Goal: Task Accomplishment & Management: Manage account settings

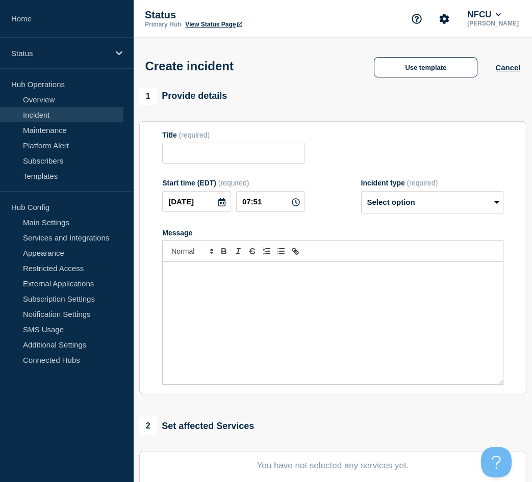
click at [43, 112] on link "Incident" at bounding box center [61, 114] width 123 height 15
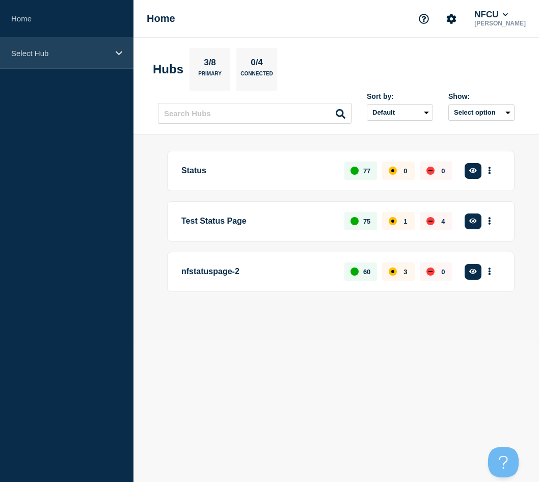
click at [70, 51] on p "Select Hub" at bounding box center [60, 53] width 98 height 9
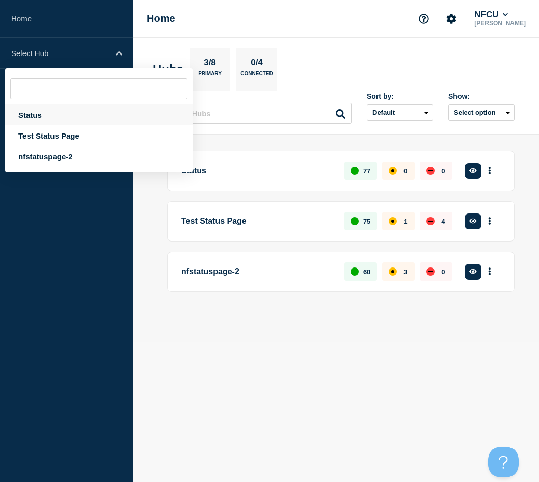
click at [20, 118] on div "Status" at bounding box center [99, 115] width 188 height 21
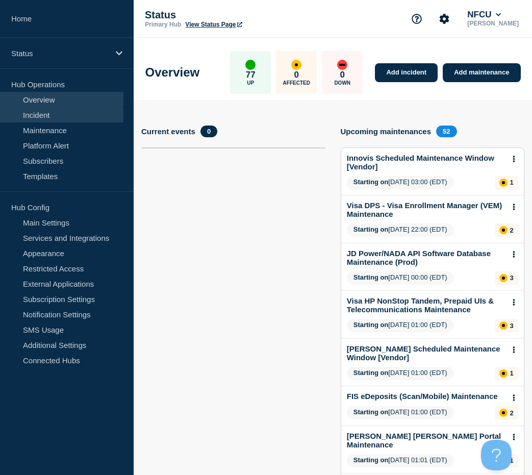
click at [38, 117] on link "Incident" at bounding box center [61, 114] width 123 height 15
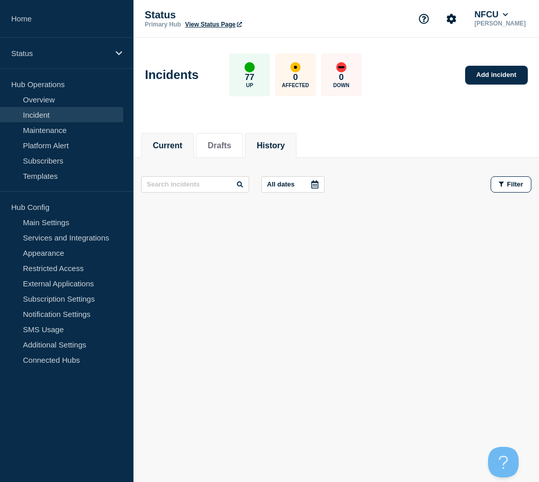
click at [277, 141] on button "History" at bounding box center [271, 145] width 28 height 9
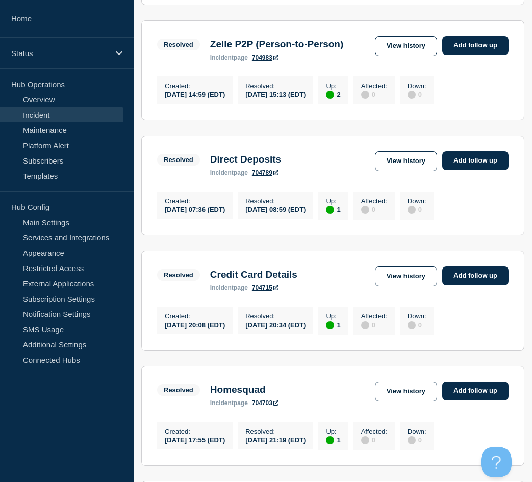
scroll to position [357, 0]
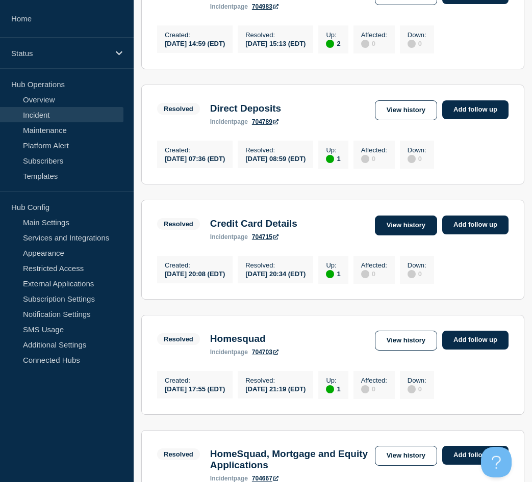
click at [391, 236] on link "View history" at bounding box center [406, 226] width 62 height 20
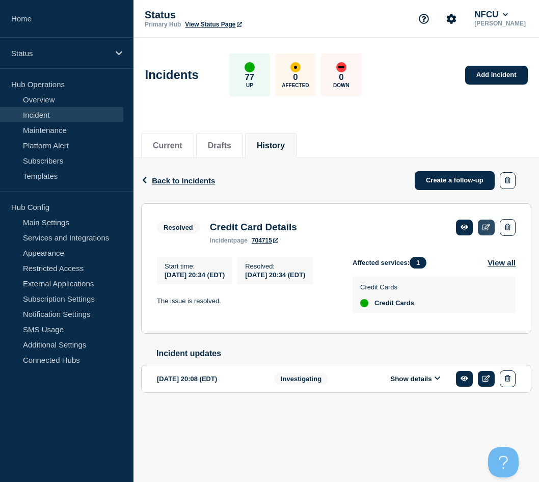
click at [488, 225] on icon at bounding box center [487, 227] width 8 height 7
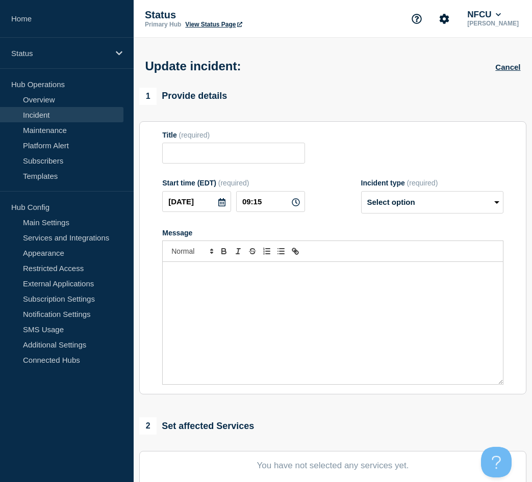
type input "Credit Card Details"
type input "[DATE]"
type input "20:34"
select select "resolved"
radio input "false"
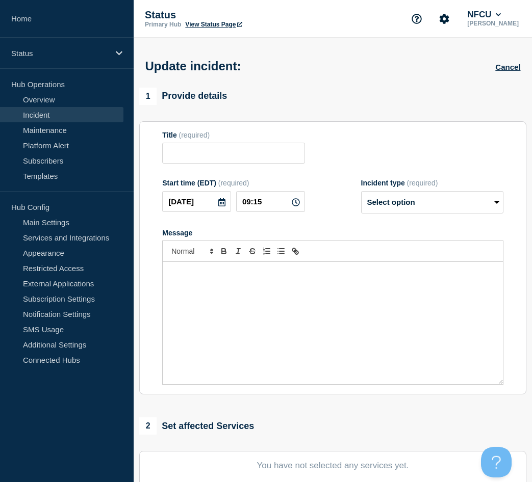
radio input "true"
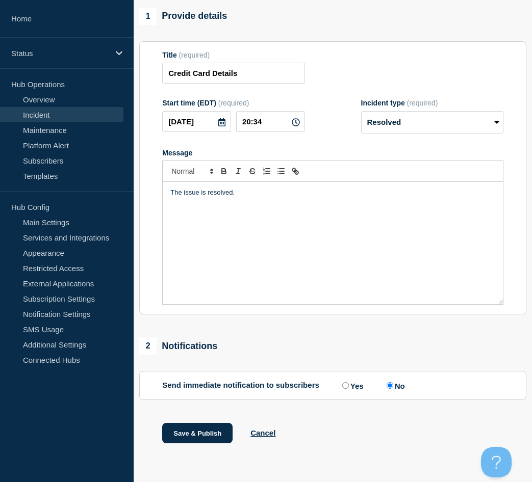
scroll to position [85, 0]
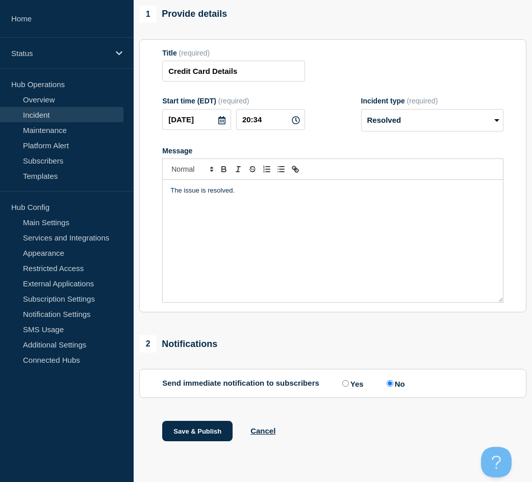
click at [276, 432] on div "Save & Publish Cancel" at bounding box center [332, 444] width 387 height 46
click at [268, 432] on button "Cancel" at bounding box center [262, 431] width 25 height 9
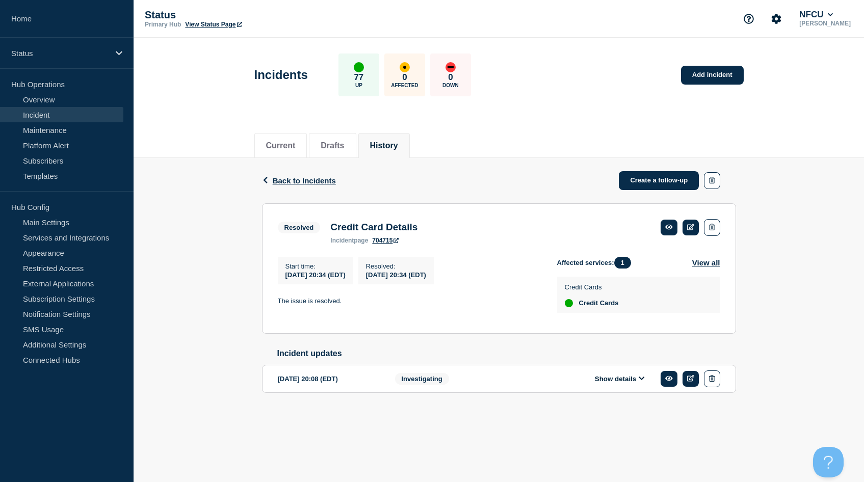
click at [397, 144] on button "History" at bounding box center [384, 145] width 28 height 9
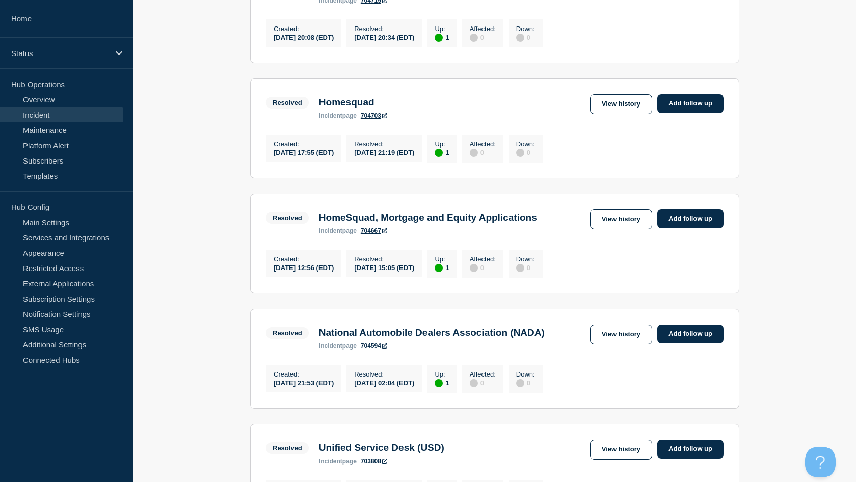
scroll to position [612, 0]
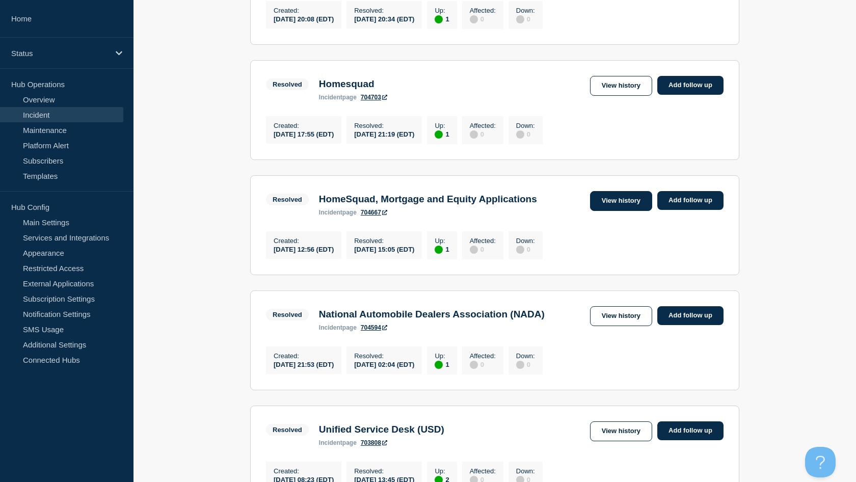
click at [539, 211] on link "View history" at bounding box center [621, 201] width 62 height 20
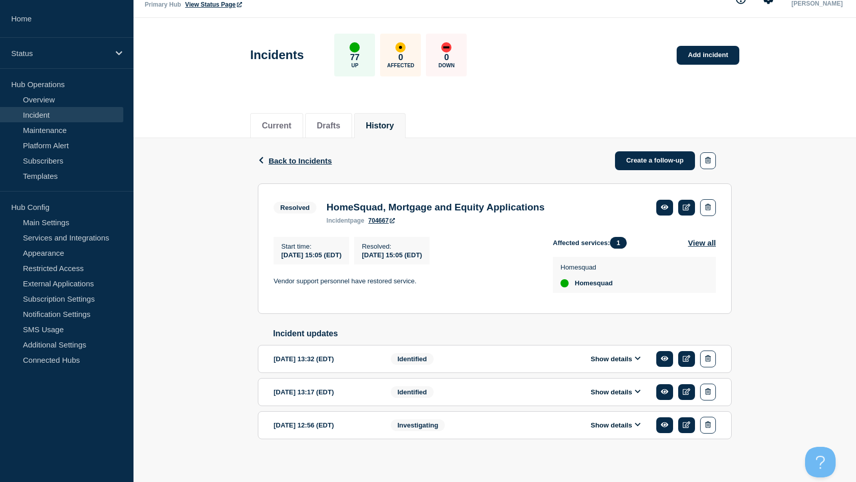
scroll to position [31, 0]
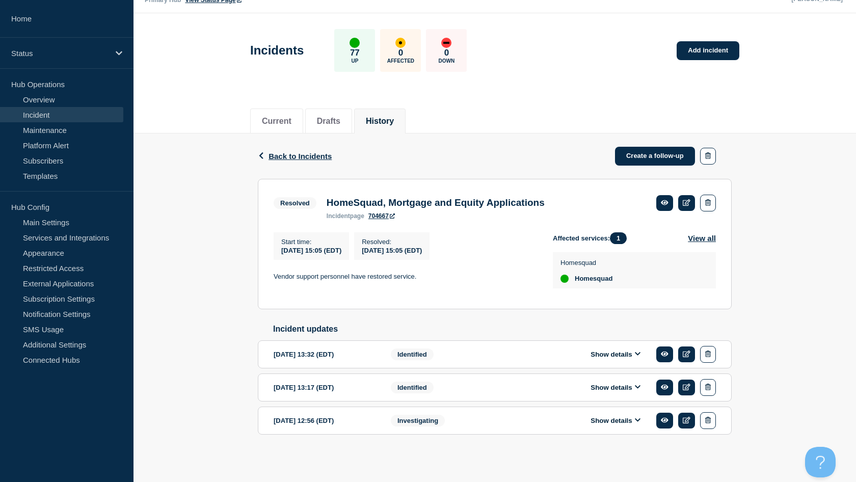
click at [376, 117] on button "History" at bounding box center [380, 121] width 28 height 9
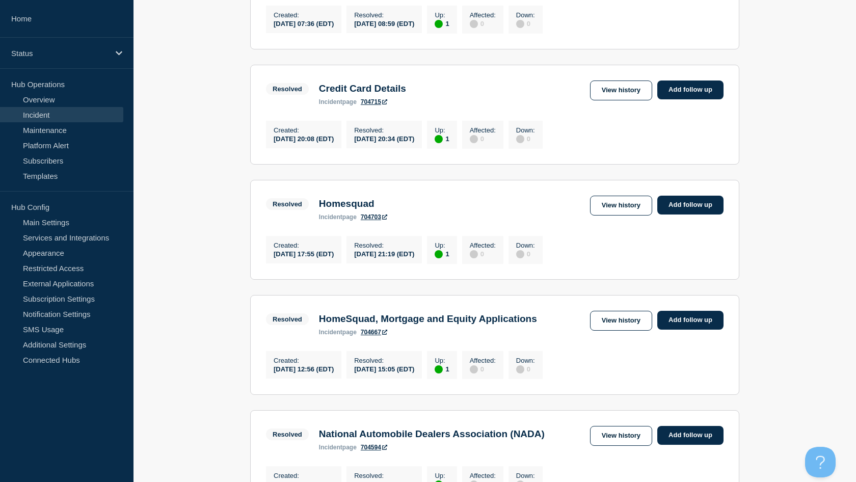
scroll to position [510, 0]
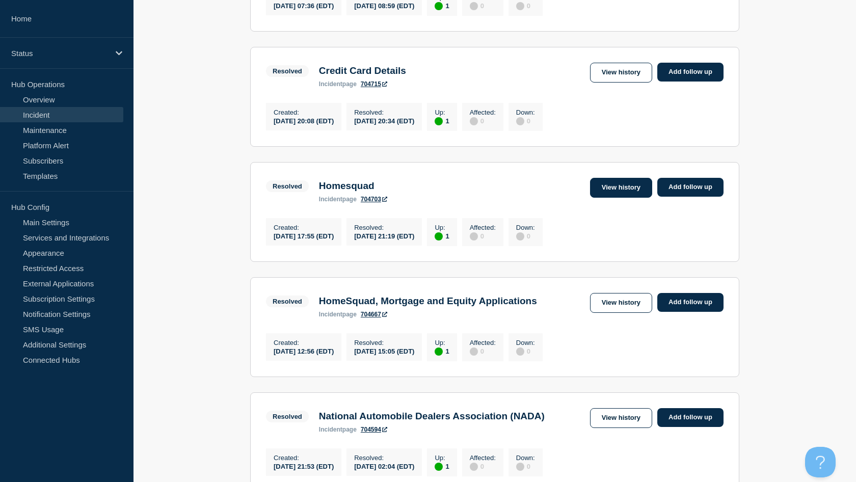
click at [539, 198] on link "View history" at bounding box center [621, 188] width 62 height 20
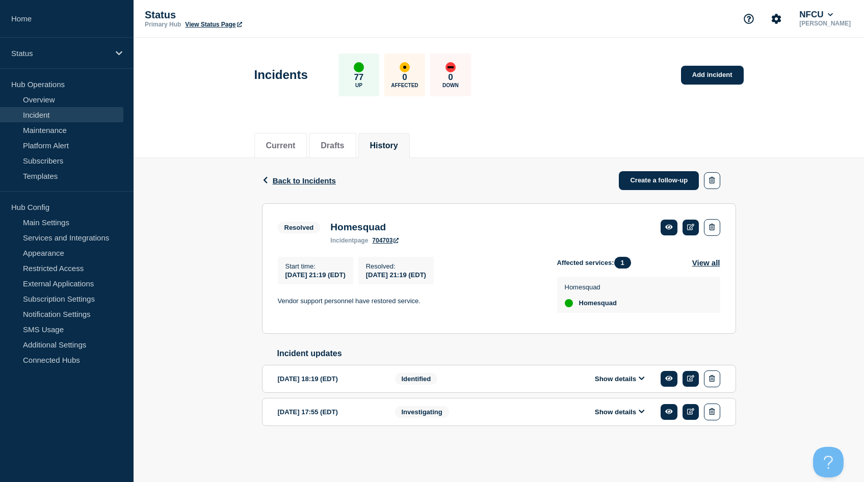
click at [382, 143] on button "History" at bounding box center [384, 145] width 28 height 9
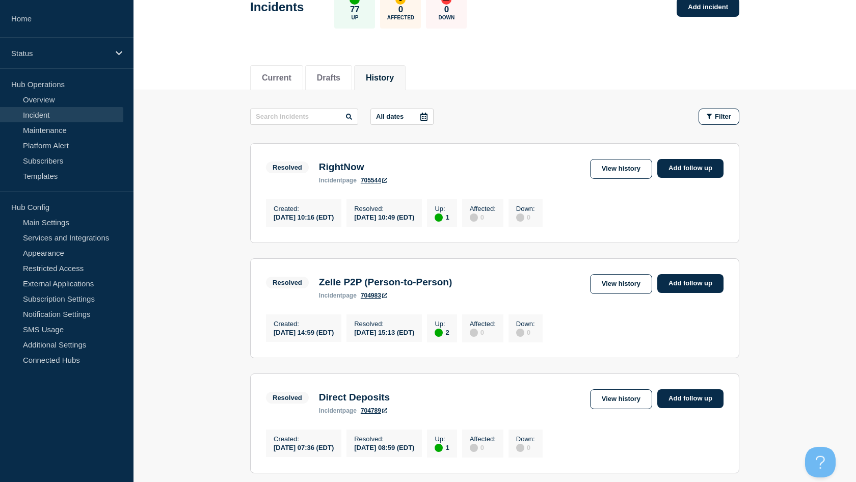
scroll to position [51, 0]
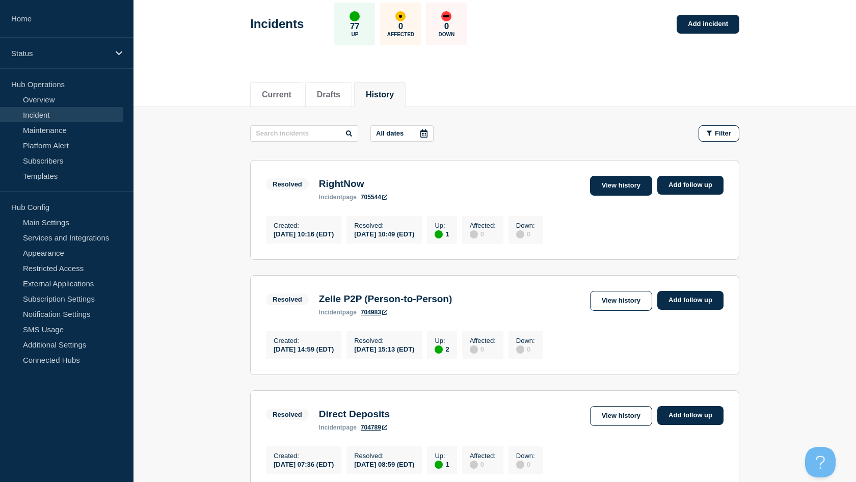
click at [539, 186] on link "View history" at bounding box center [621, 186] width 62 height 20
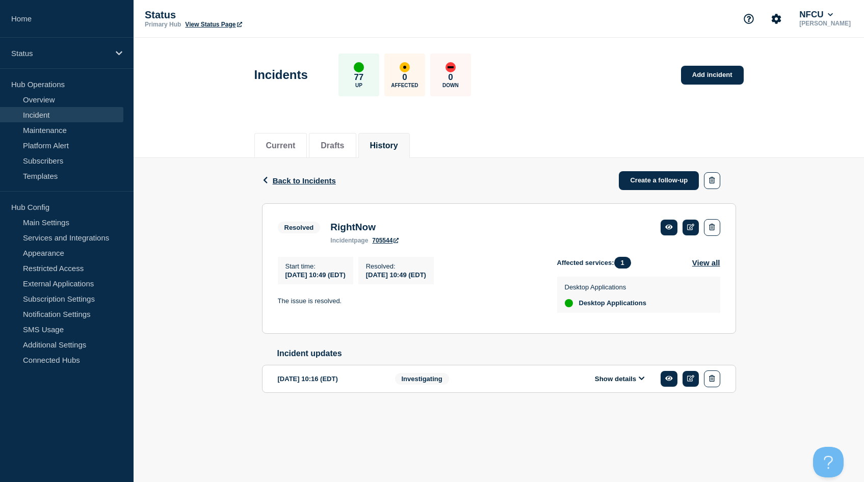
click at [390, 141] on button "History" at bounding box center [384, 145] width 28 height 9
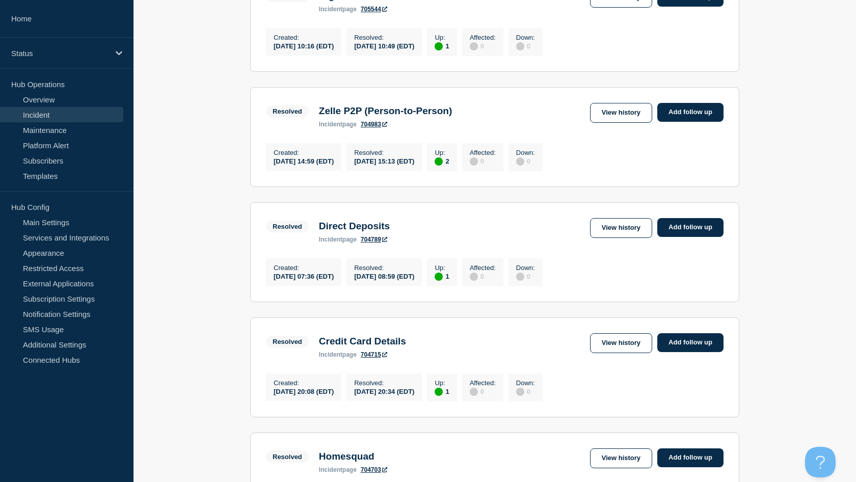
scroll to position [255, 0]
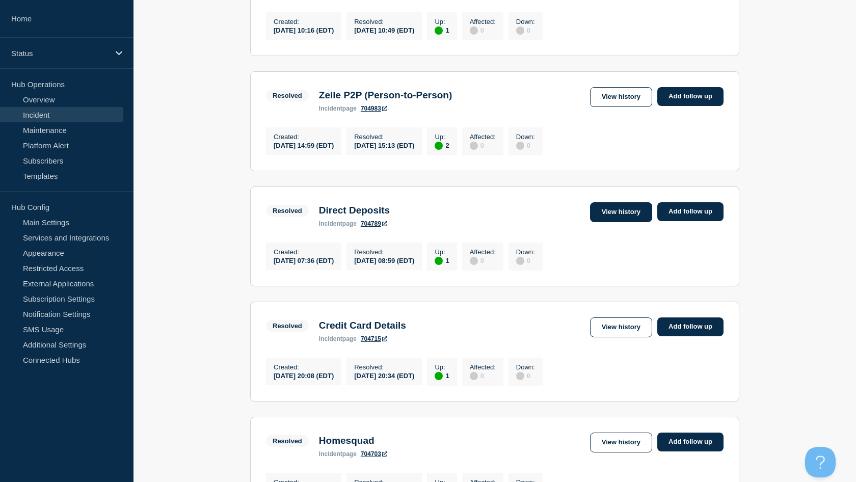
click at [539, 212] on link "View history" at bounding box center [621, 212] width 62 height 20
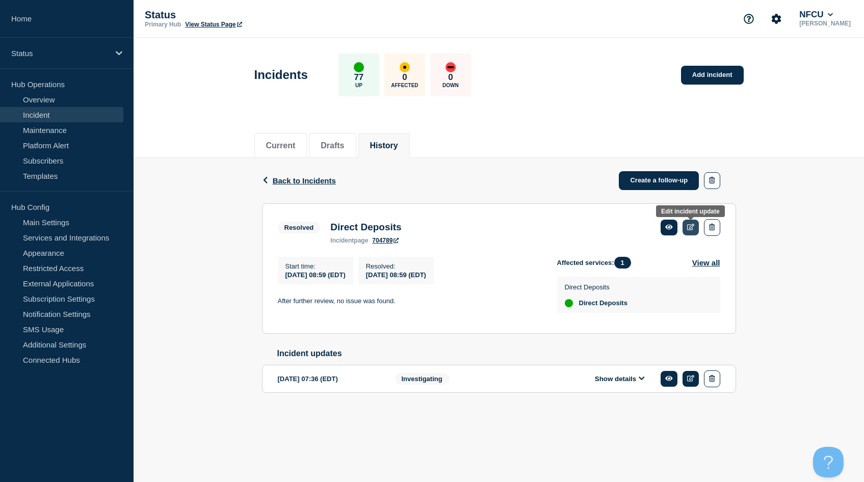
click at [539, 227] on link at bounding box center [691, 228] width 17 height 16
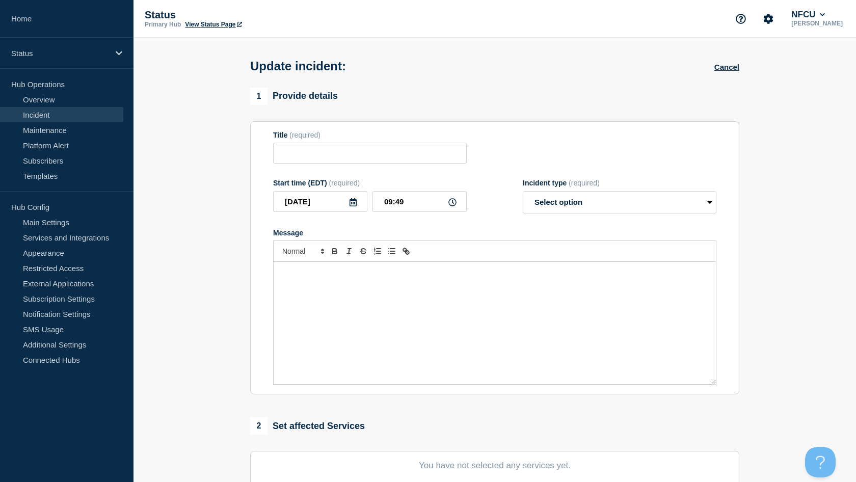
type input "Direct Deposits"
type input "[DATE]"
type input "08:59"
select select "resolved"
radio input "false"
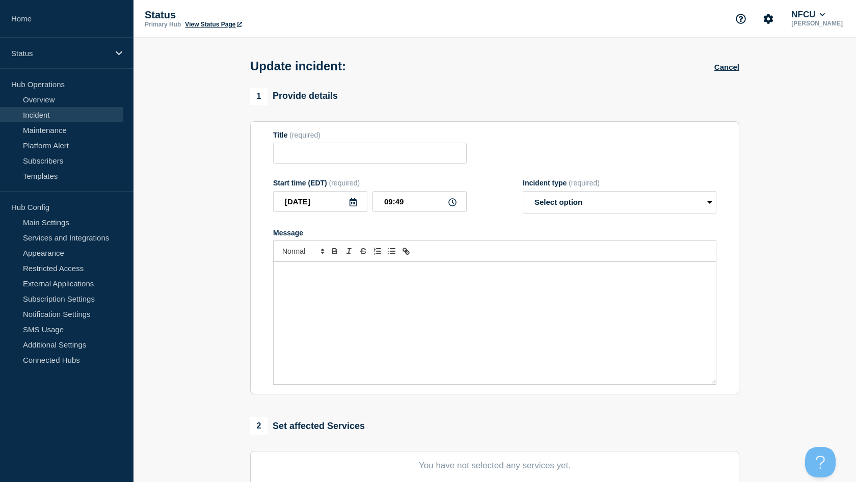
radio input "true"
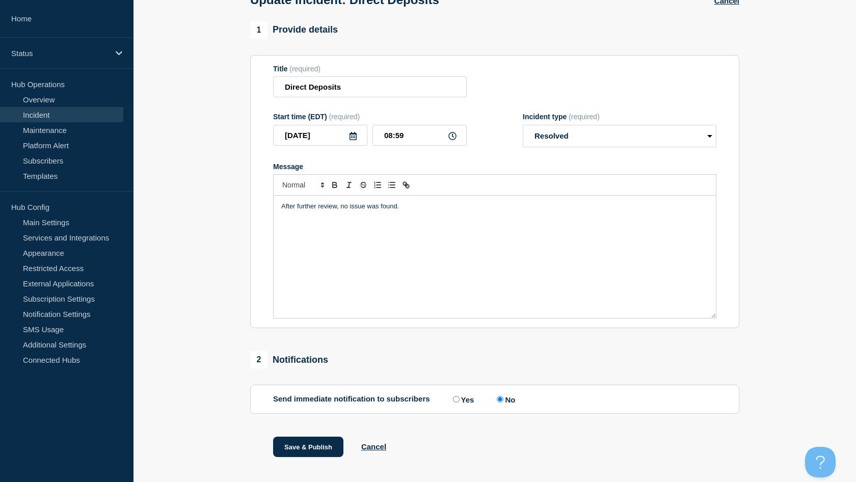
scroll to position [85, 0]
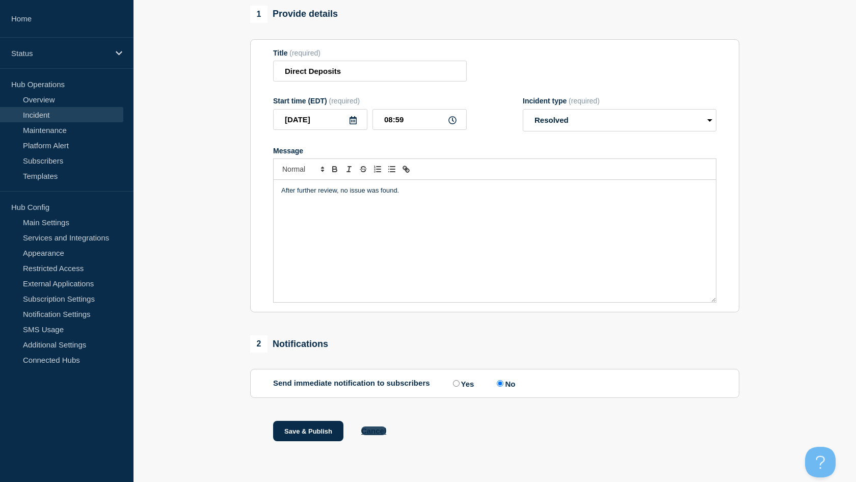
click at [375, 433] on button "Cancel" at bounding box center [373, 431] width 25 height 9
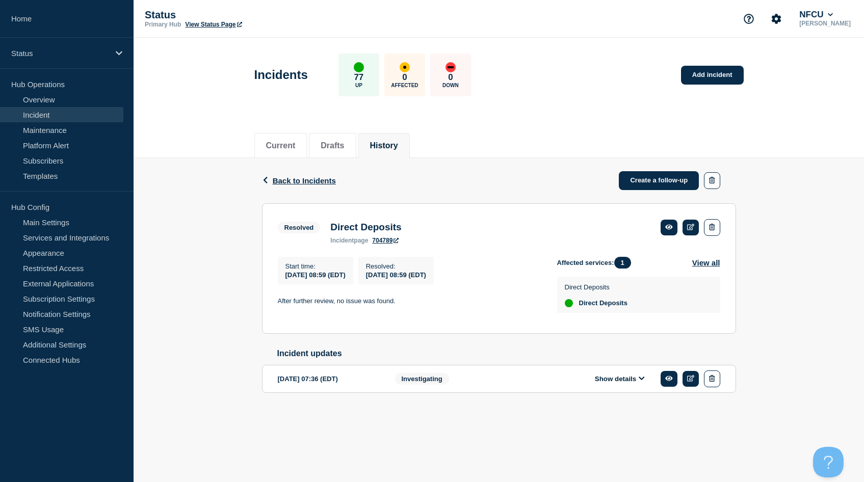
click at [33, 116] on link "Incident" at bounding box center [61, 114] width 123 height 15
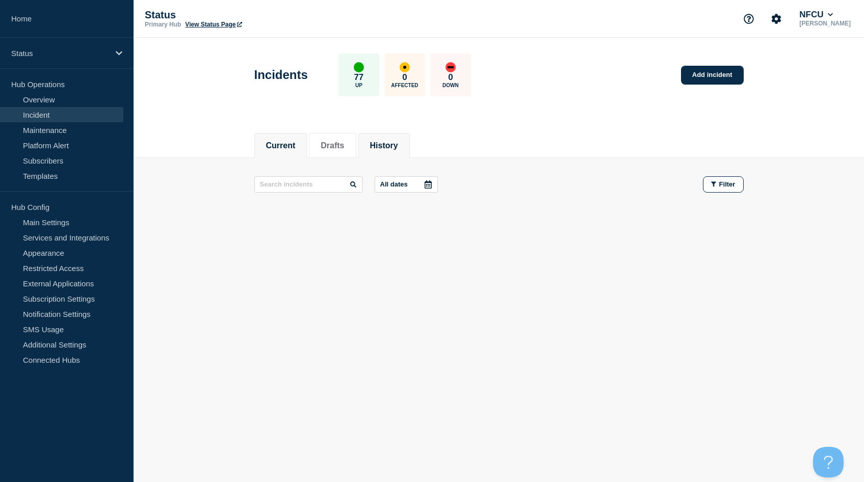
click at [386, 149] on button "History" at bounding box center [384, 145] width 28 height 9
